Goal: Transaction & Acquisition: Purchase product/service

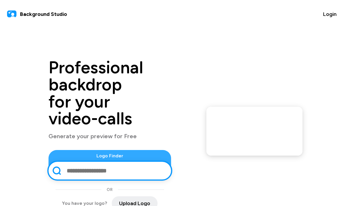
click at [66, 163] on input "text" at bounding box center [115, 170] width 99 height 15
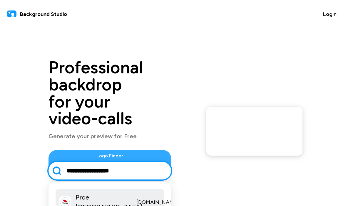
type input "**********"
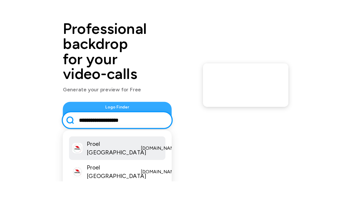
scroll to position [28, 0]
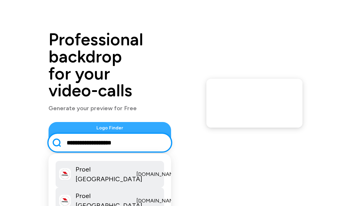
click at [136, 196] on p "[DOMAIN_NAME]" at bounding box center [157, 200] width 42 height 8
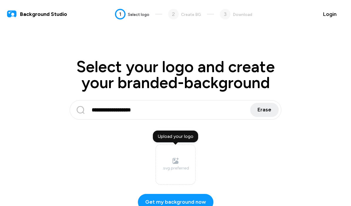
click at [183, 169] on div ".svg preferred" at bounding box center [175, 168] width 27 height 6
click at [0, 0] on input "Upload your logo .svg preferred" at bounding box center [0, 0] width 0 height 0
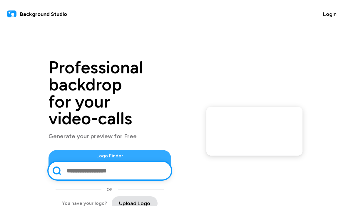
click at [124, 199] on span "Upload Logo" at bounding box center [134, 203] width 31 height 8
